Goal: Information Seeking & Learning: Stay updated

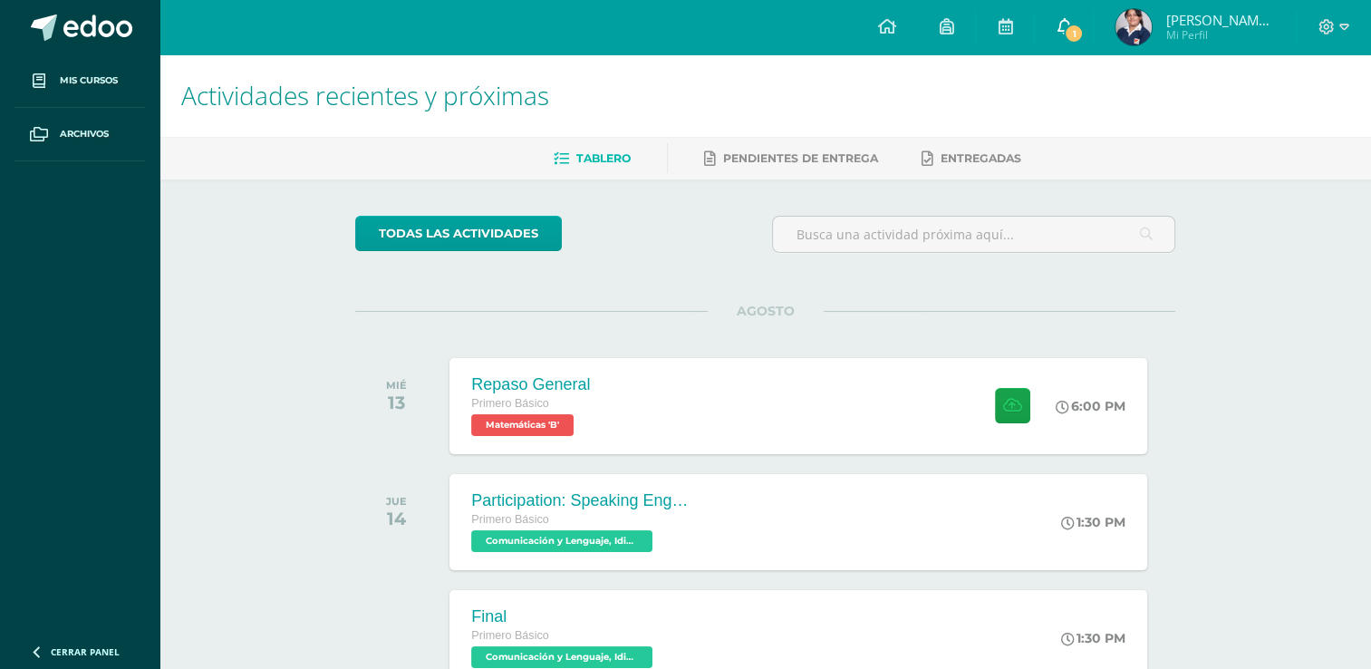
click at [1093, 22] on link "1" at bounding box center [1064, 27] width 58 height 54
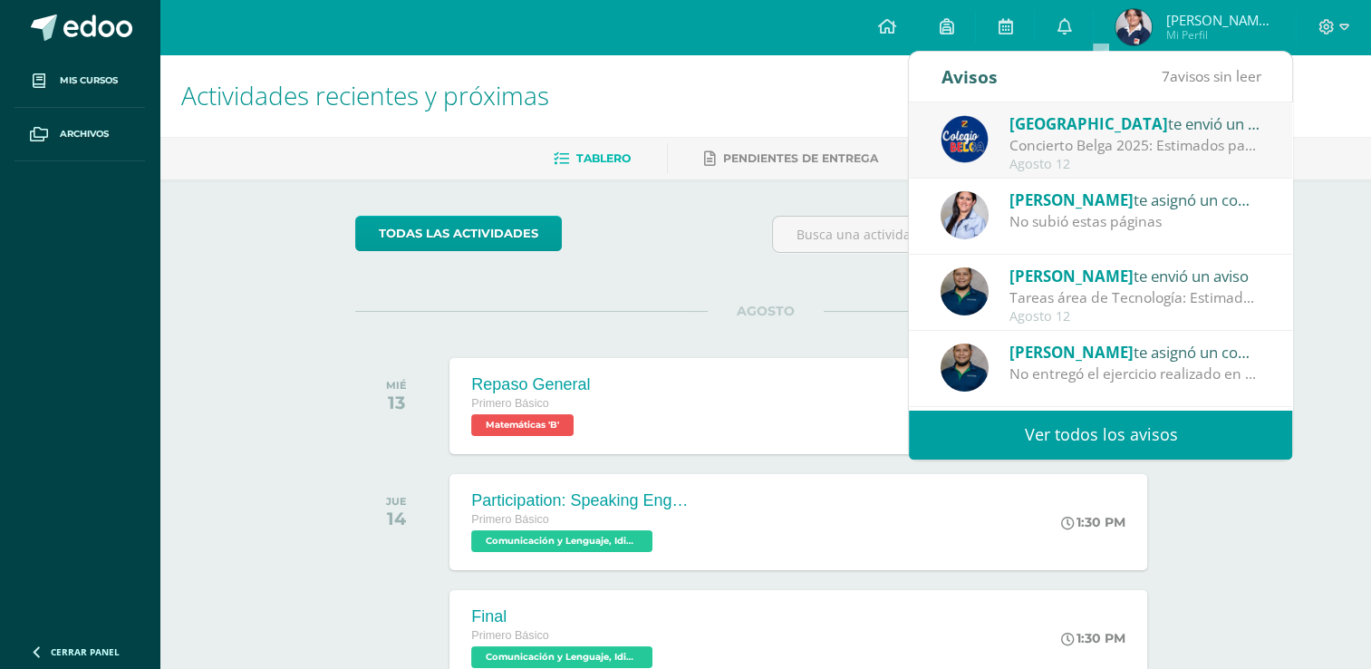
click at [1083, 150] on div "Concierto Belga 2025: Estimados padres y madres de familia: Les saludamos cordi…" at bounding box center [1135, 145] width 252 height 21
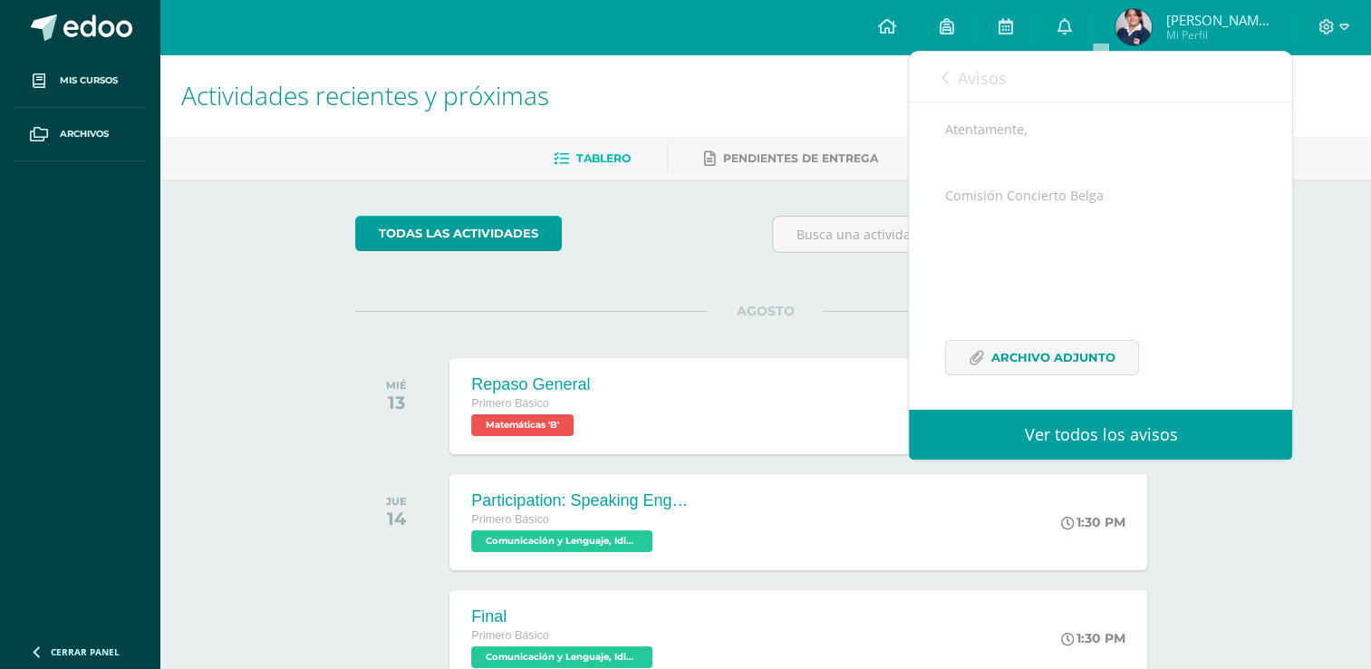
scroll to position [441, 0]
click at [1107, 350] on span "Archivo Adjunto" at bounding box center [1053, 351] width 124 height 34
click at [997, 83] on span "Avisos" at bounding box center [981, 78] width 49 height 22
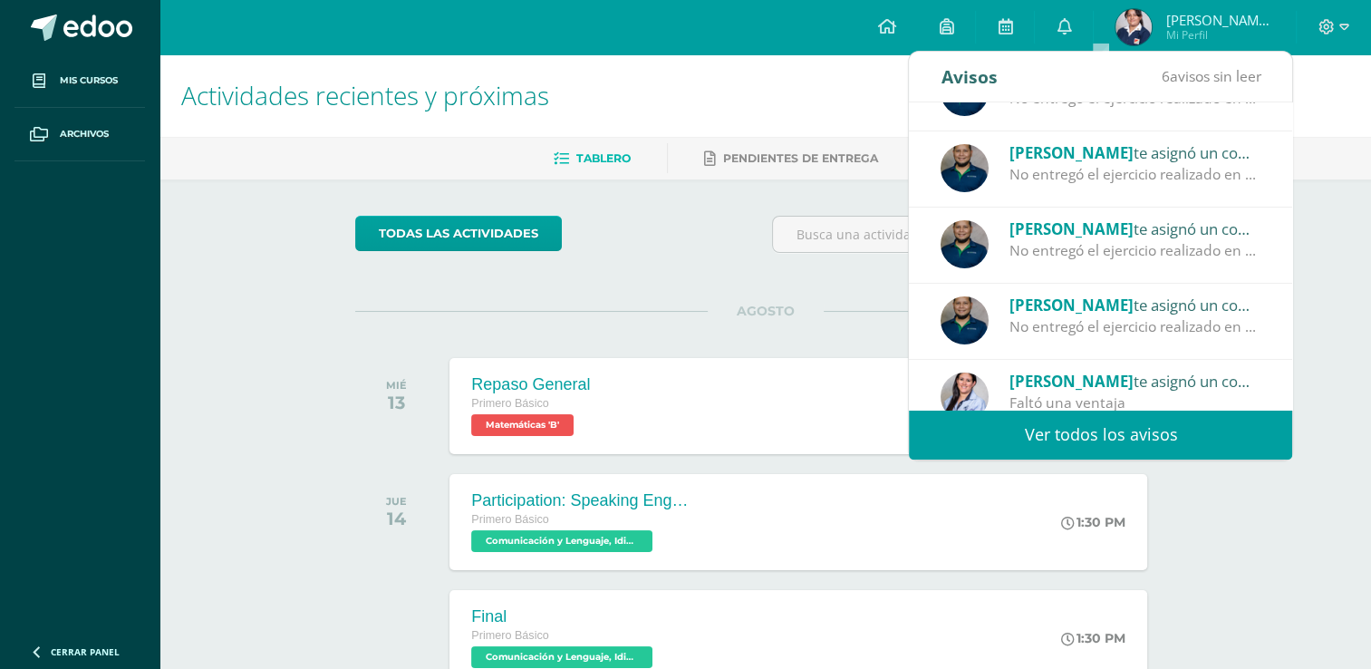
scroll to position [301, 0]
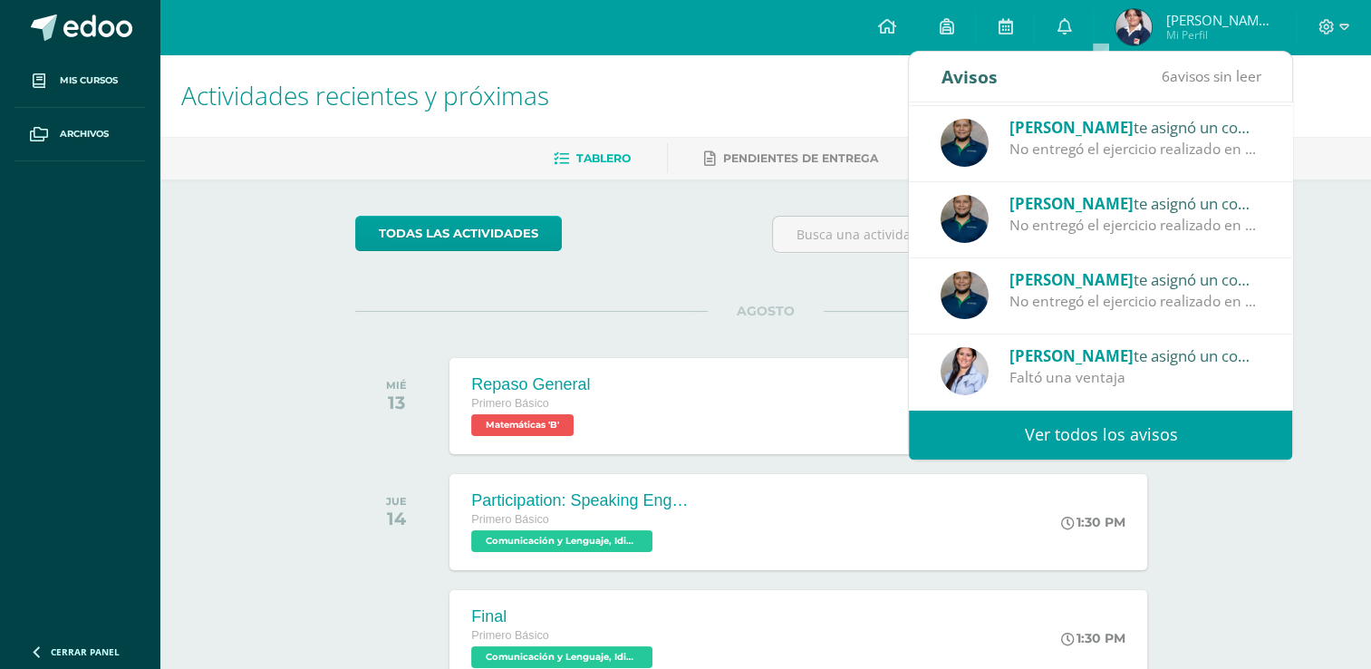
click at [1112, 436] on link "Ver todos los avisos" at bounding box center [1100, 435] width 383 height 50
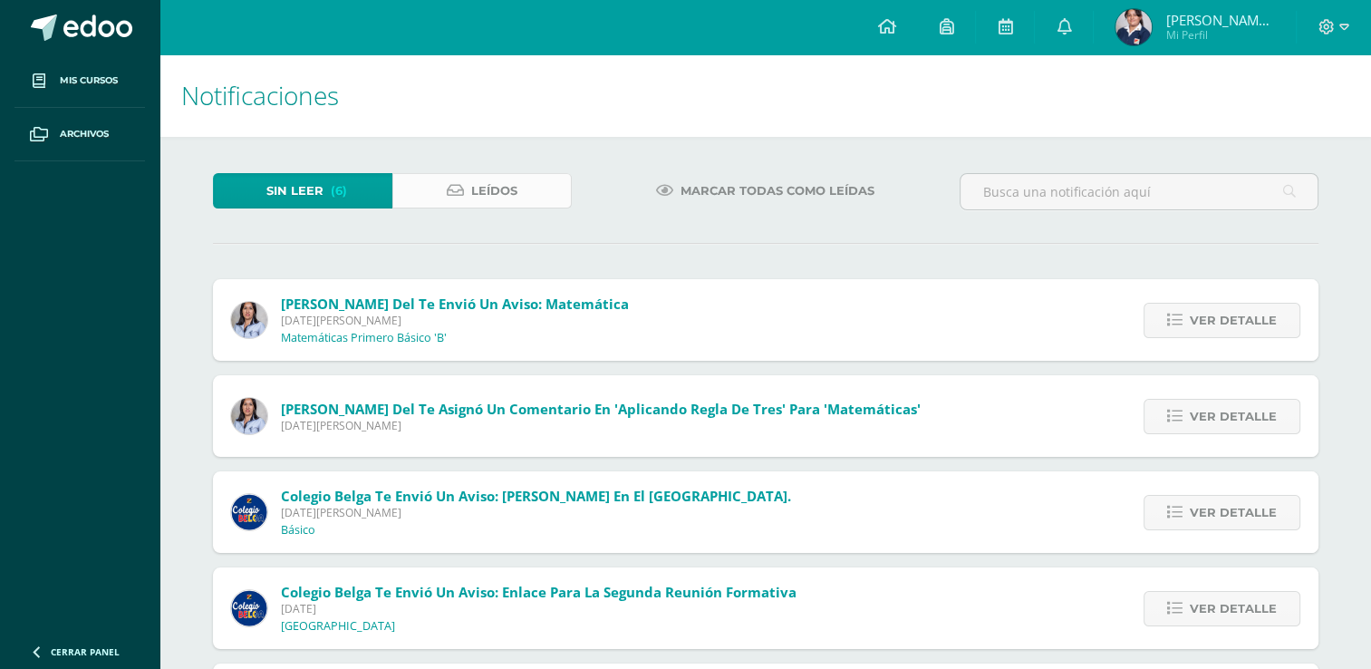
click at [459, 188] on icon at bounding box center [455, 190] width 17 height 15
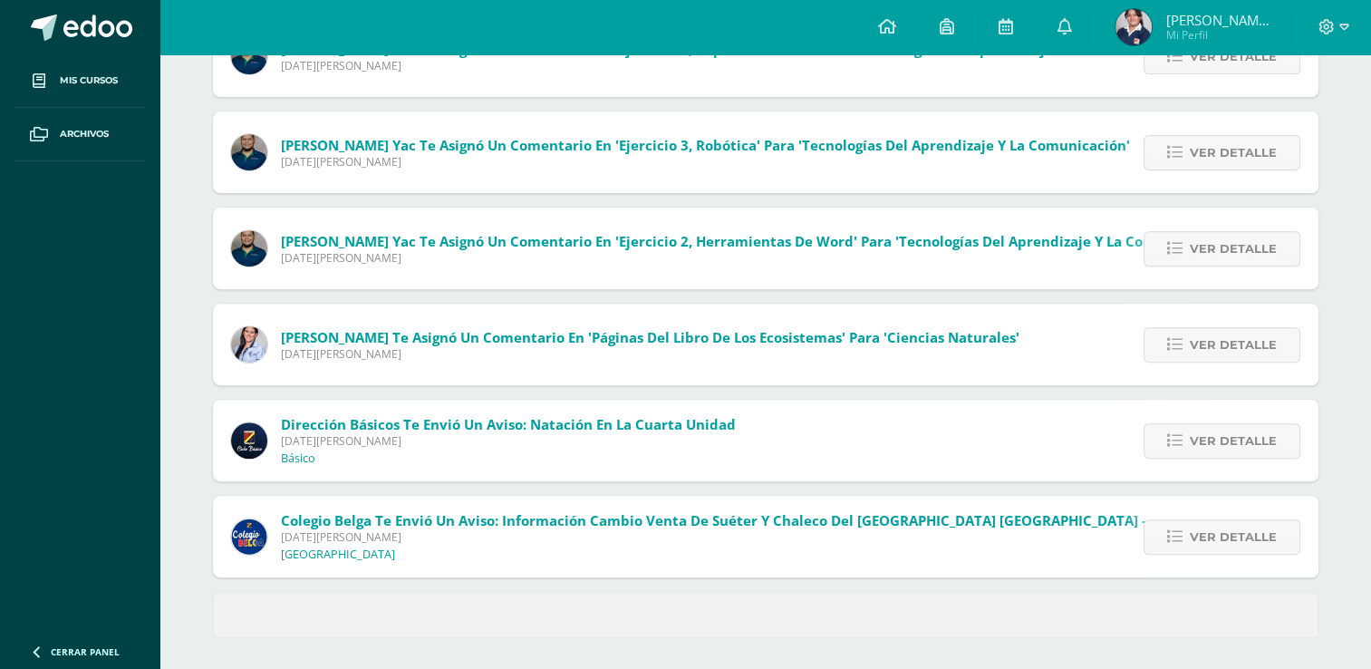
scroll to position [652, 0]
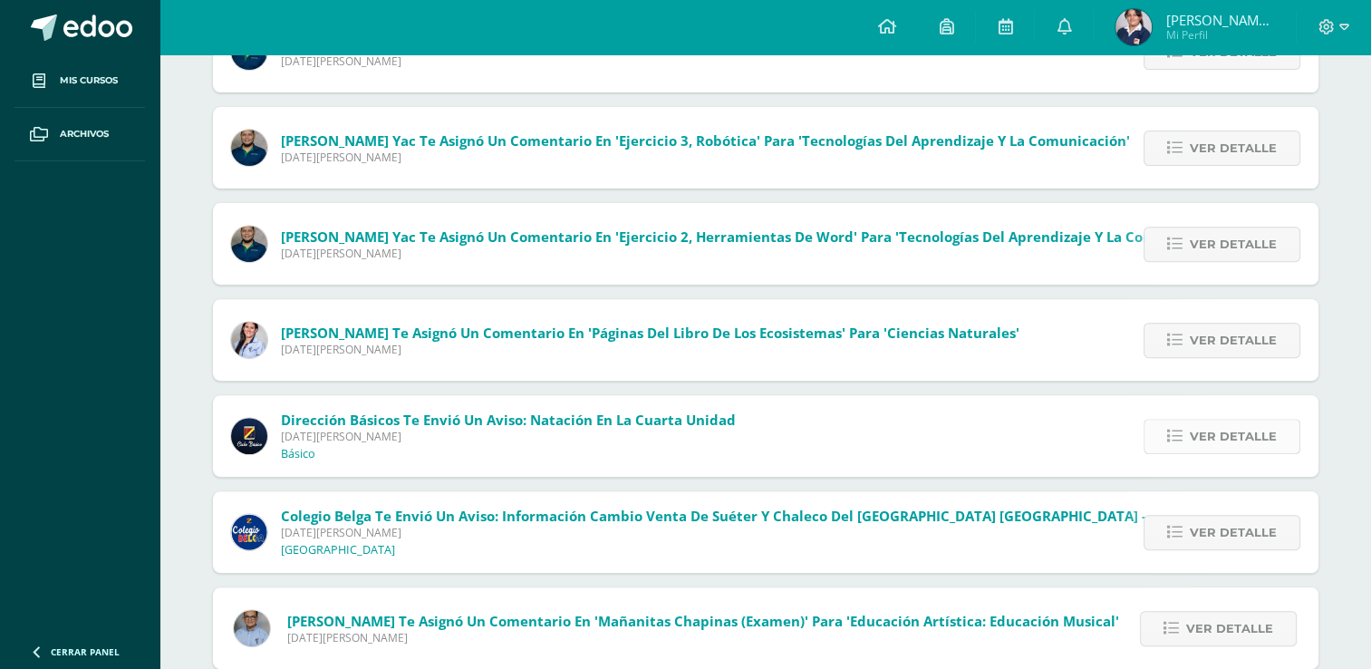
click at [1213, 434] on span "Ver detalle" at bounding box center [1233, 436] width 87 height 34
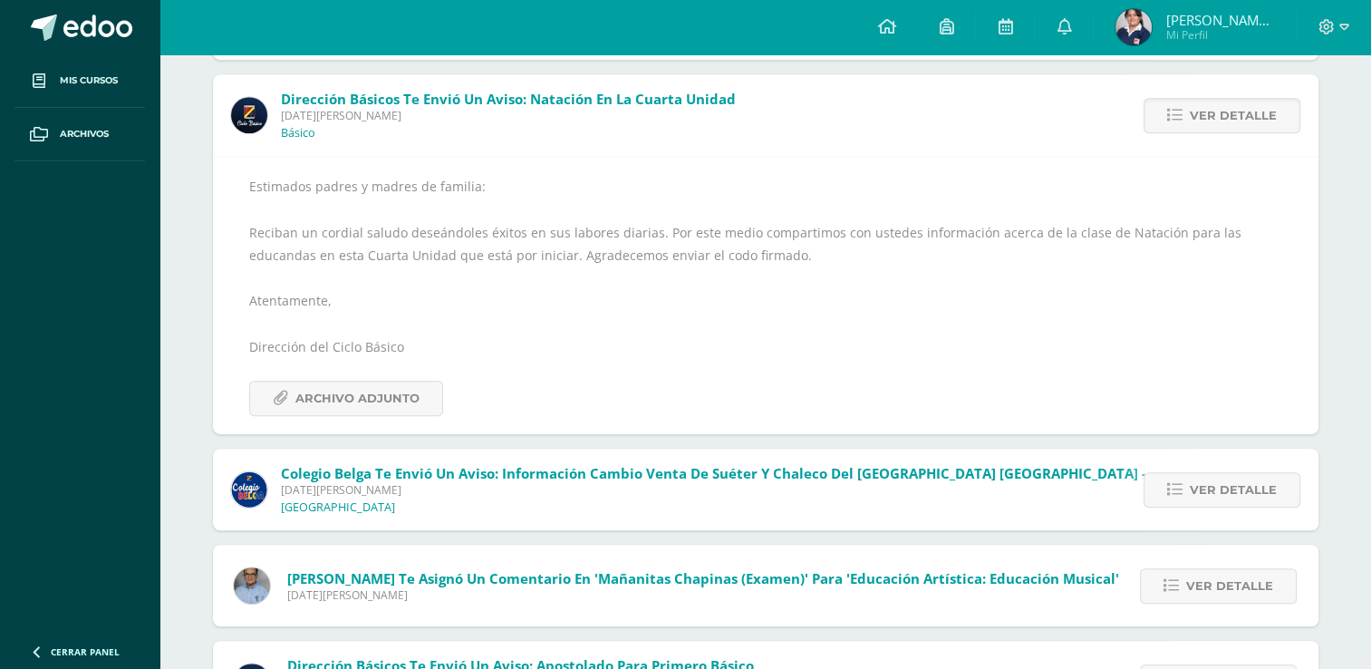
scroll to position [1017, 0]
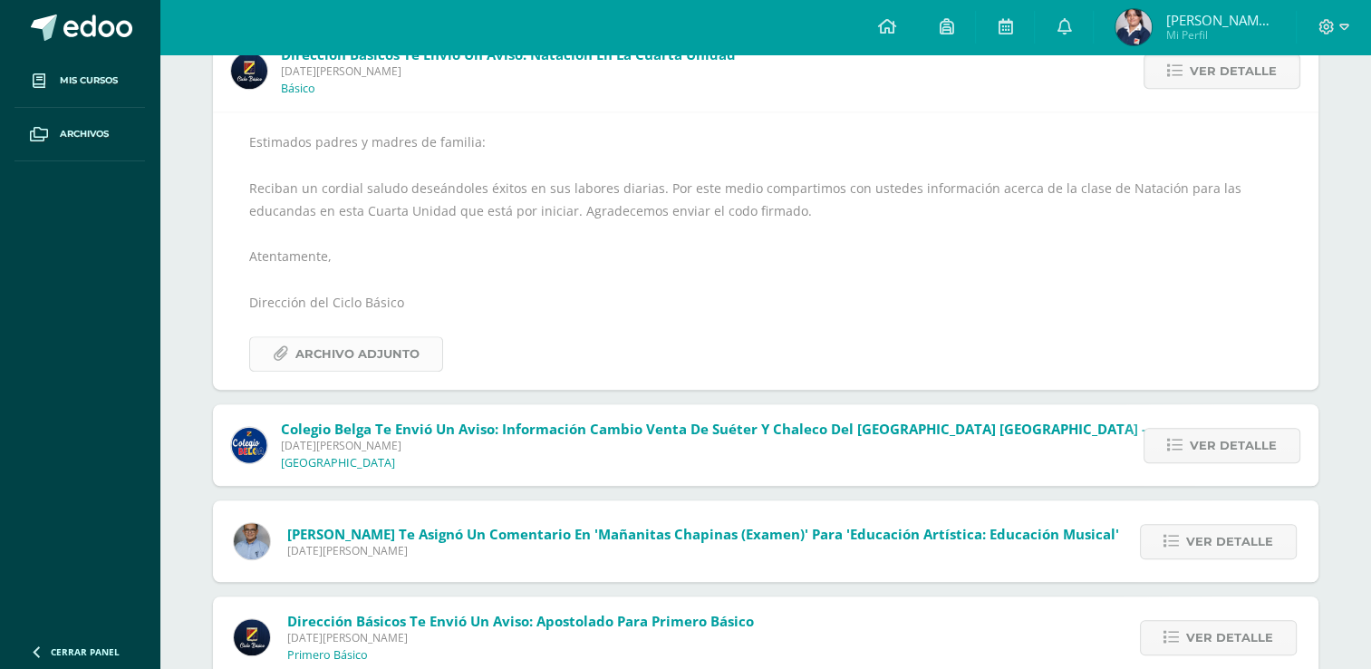
click at [327, 352] on span "Archivo Adjunto" at bounding box center [357, 354] width 124 height 34
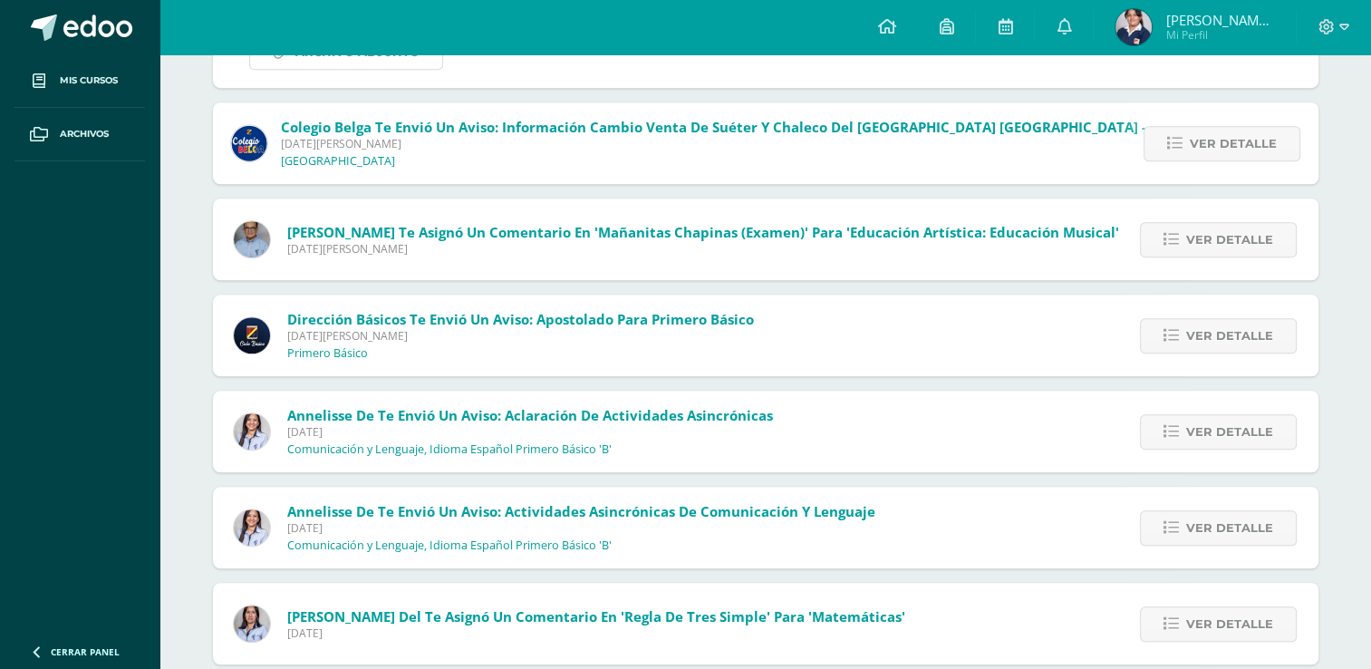
scroll to position [1330, 0]
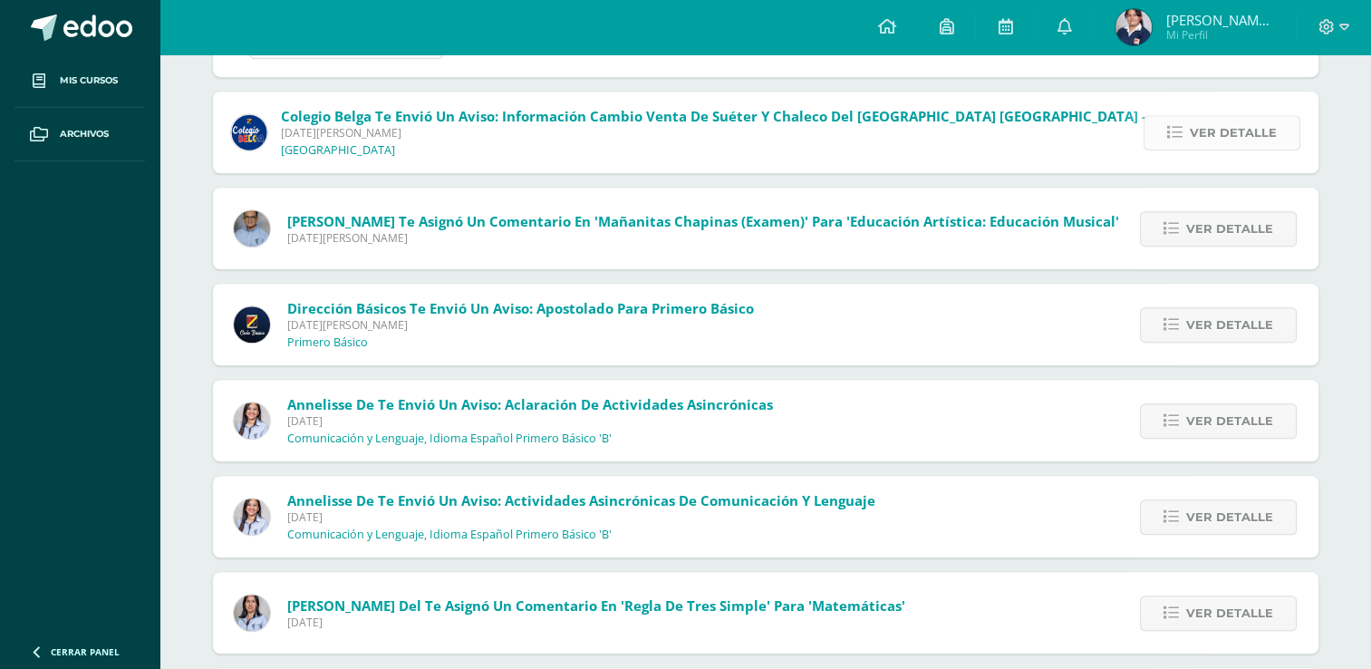
click at [1218, 116] on span "Ver detalle" at bounding box center [1233, 133] width 87 height 34
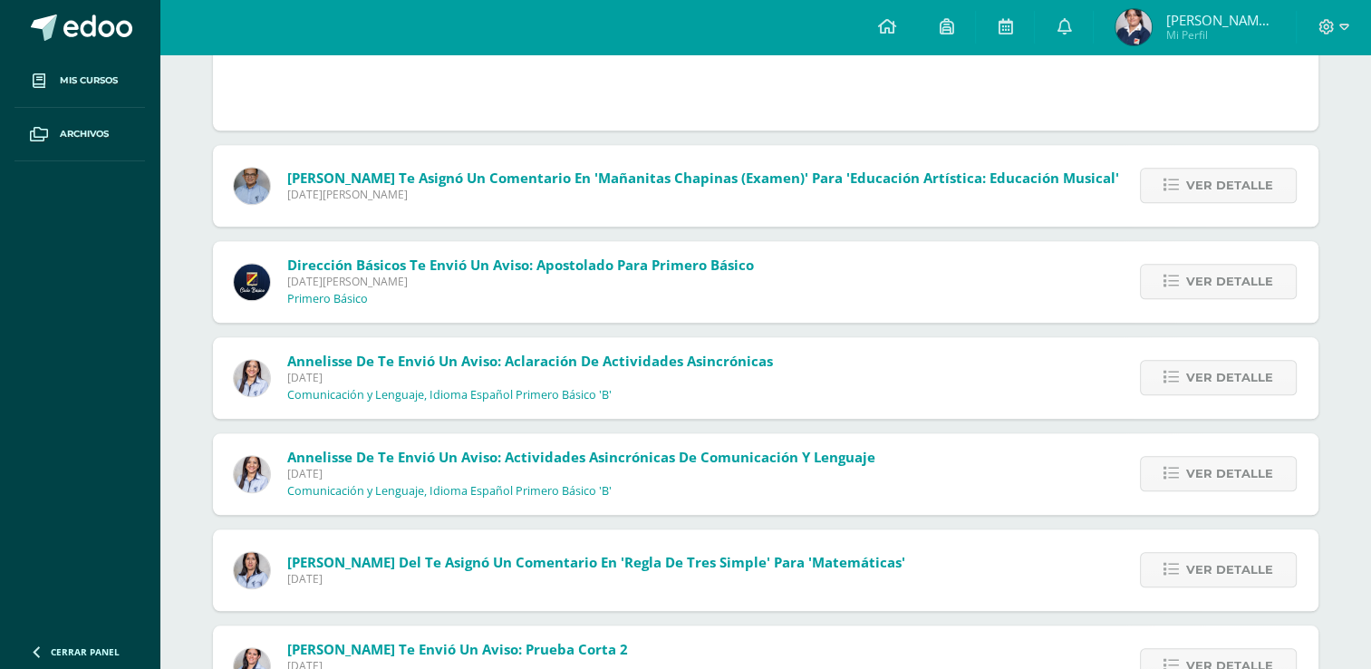
scroll to position [1637, 0]
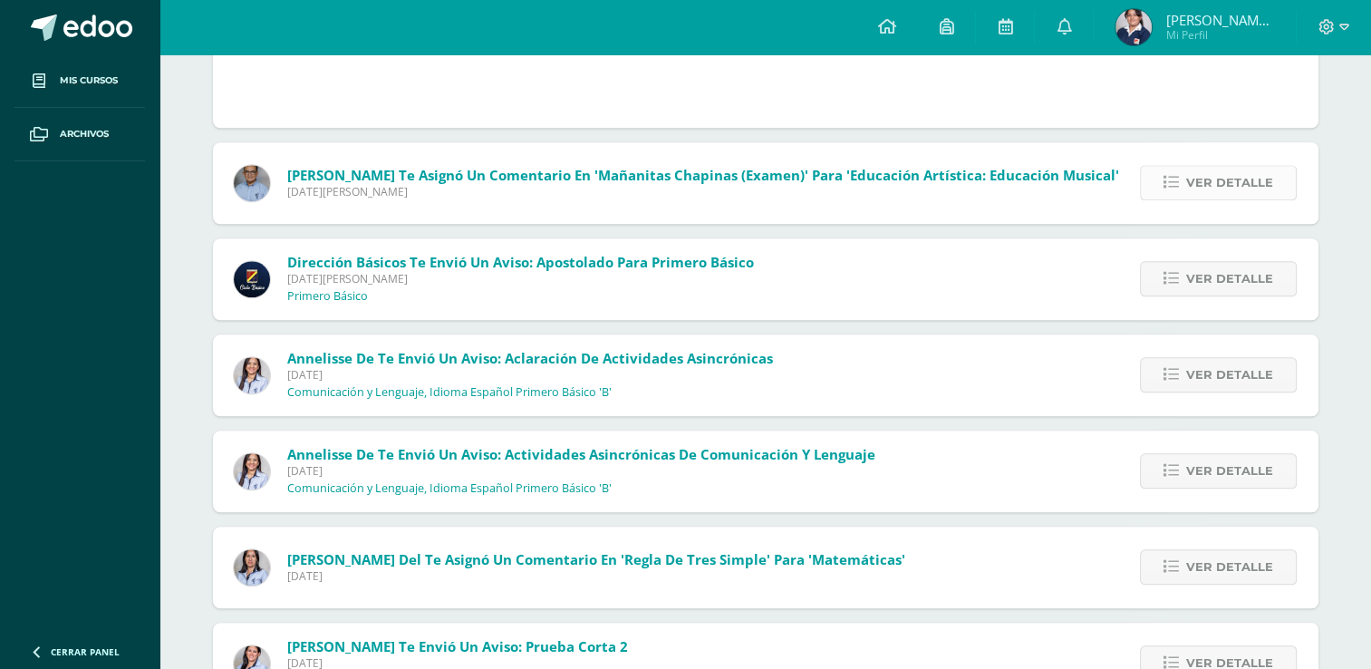
click at [1264, 188] on span "Ver detalle" at bounding box center [1229, 183] width 87 height 34
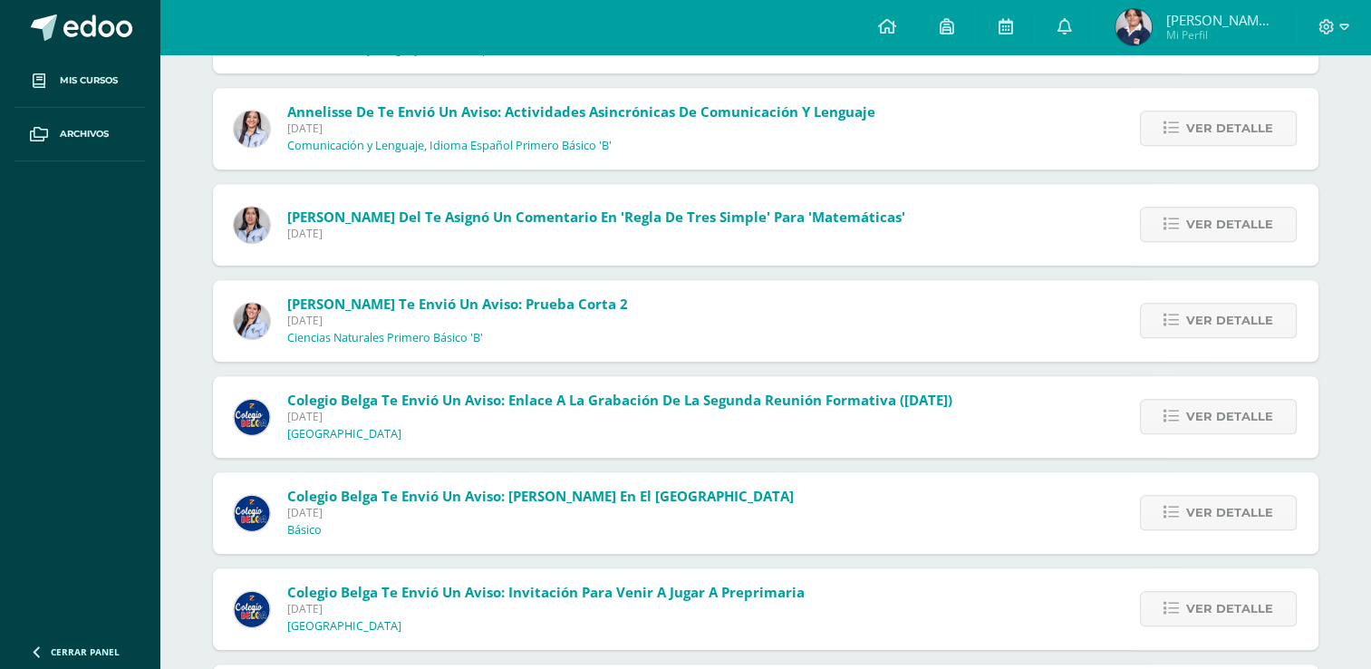
scroll to position [1229, 0]
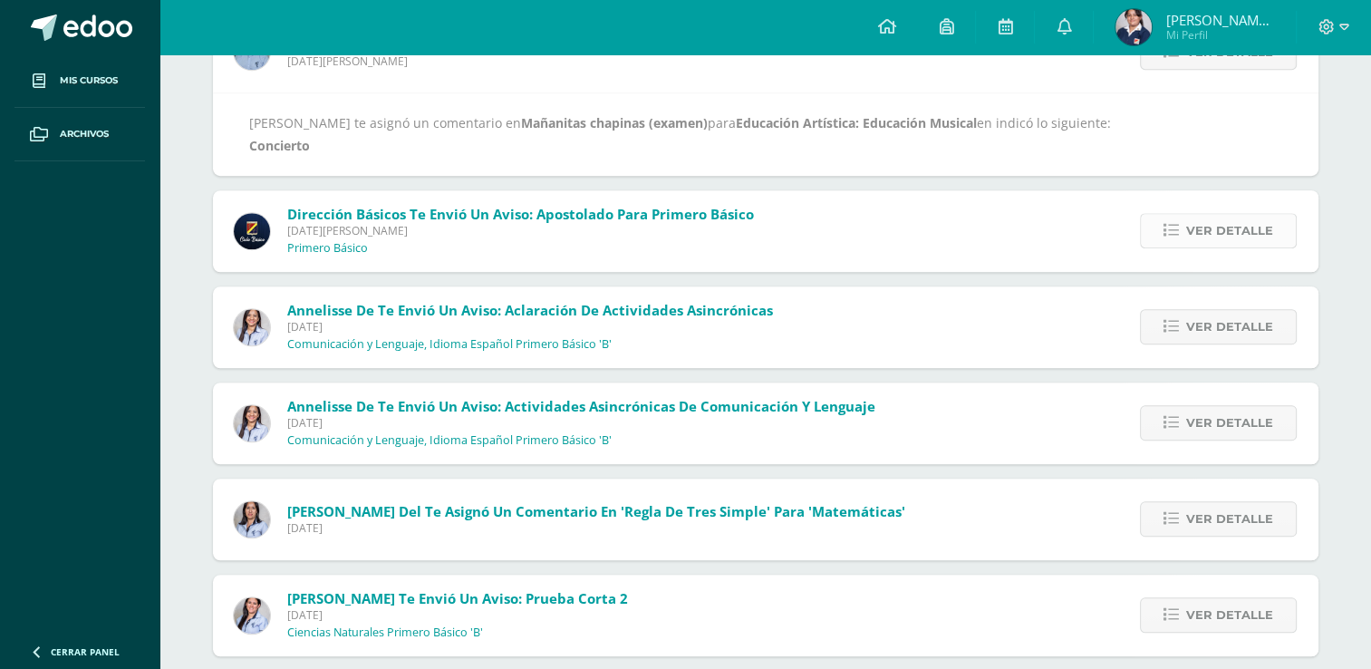
click at [1240, 228] on span "Ver detalle" at bounding box center [1229, 231] width 87 height 34
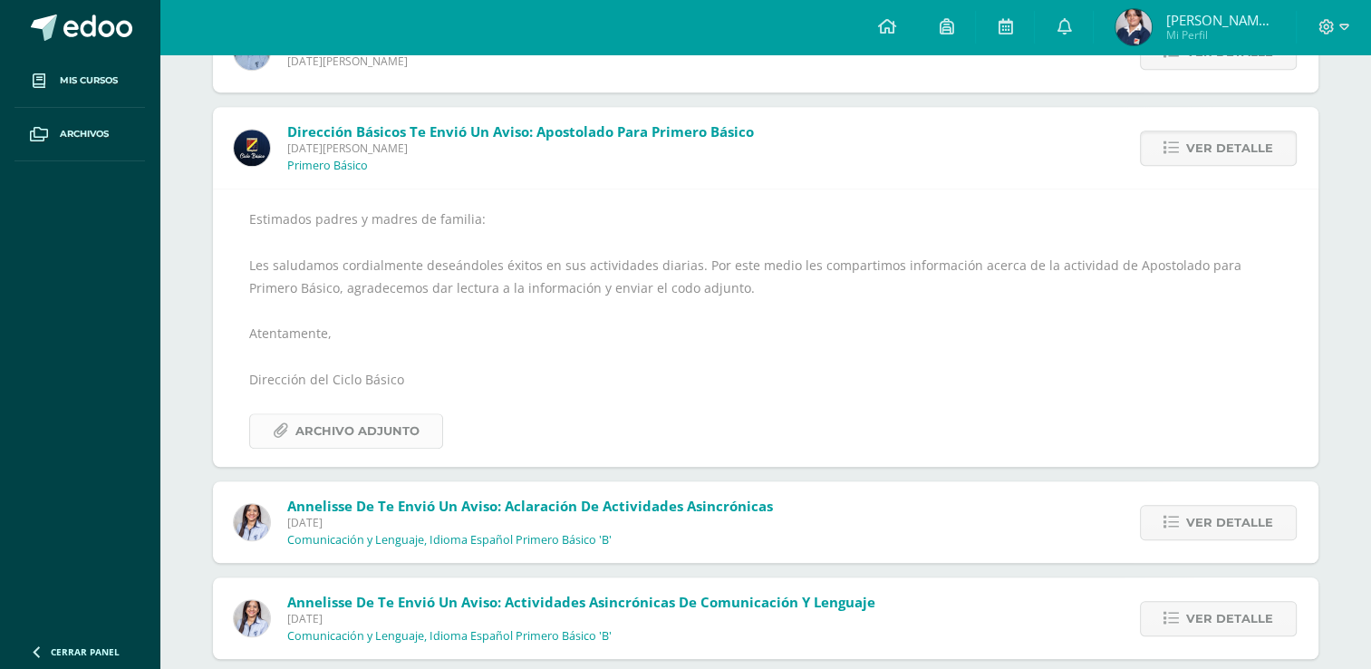
click at [361, 425] on span "Archivo Adjunto" at bounding box center [357, 431] width 124 height 34
